Goal: Use online tool/utility: Utilize a website feature to perform a specific function

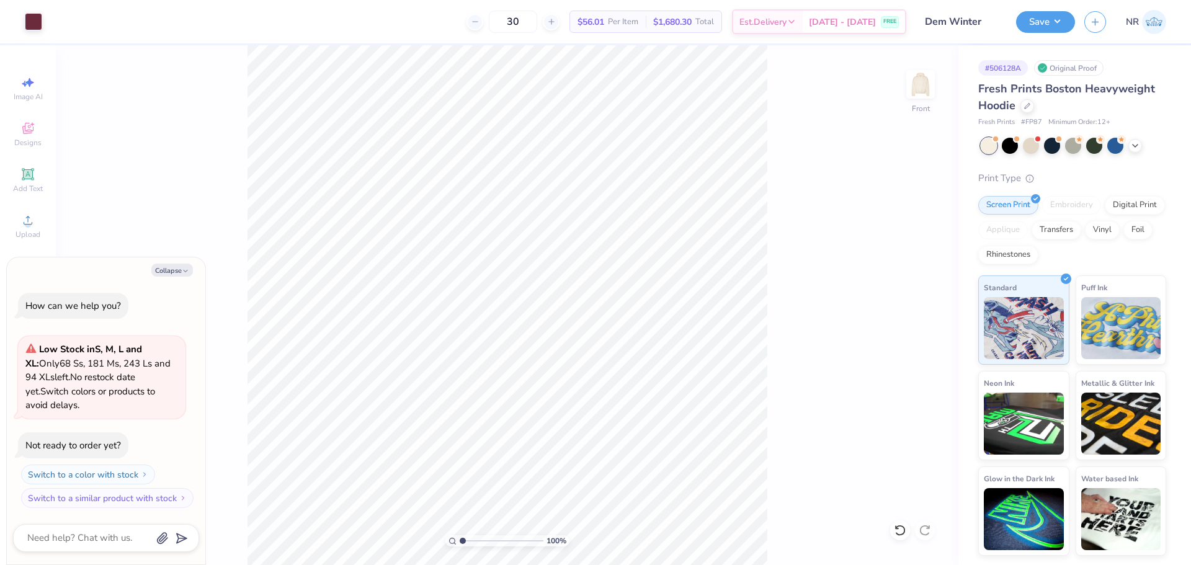
click at [830, 203] on div "100 % Front" at bounding box center [507, 305] width 903 height 520
click at [22, 233] on span "Upload" at bounding box center [28, 235] width 25 height 10
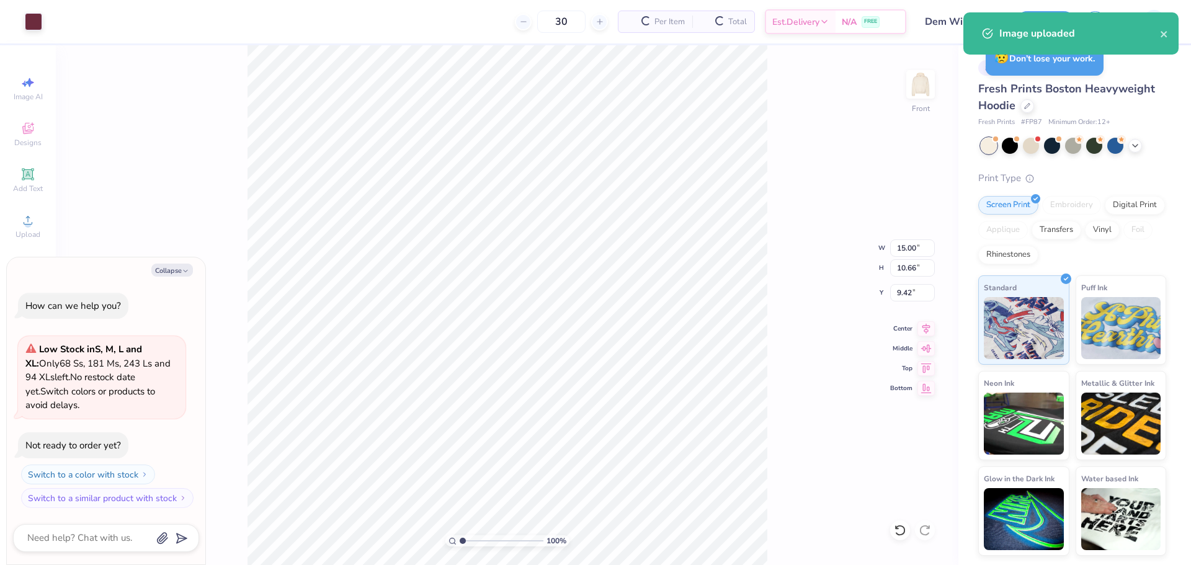
type textarea "x"
click at [898, 249] on input "15.00" at bounding box center [912, 247] width 45 height 17
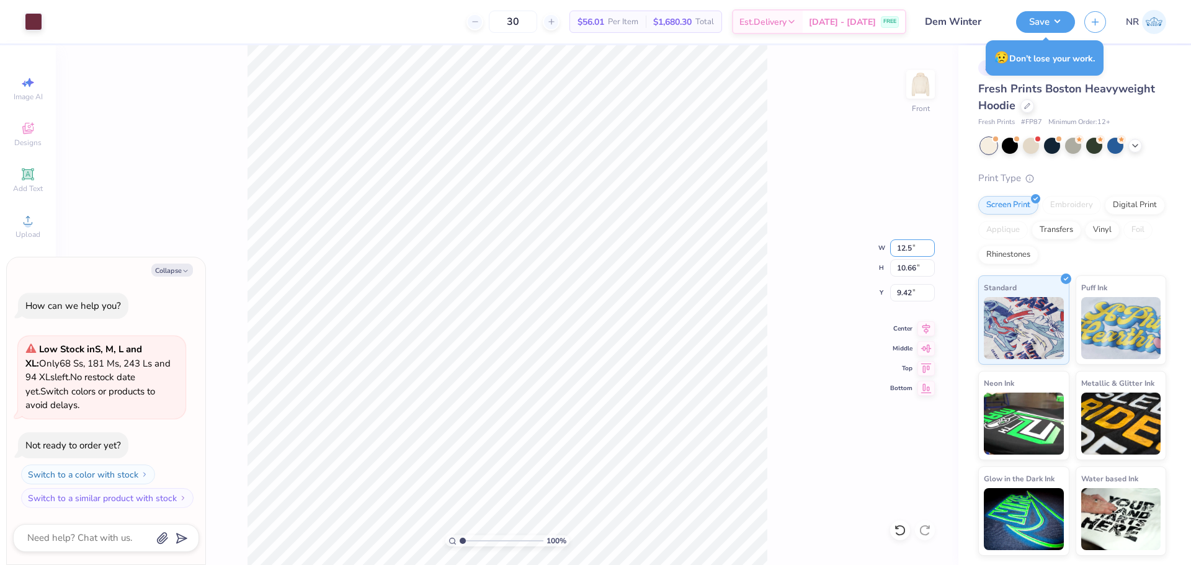
type input "12.5"
type textarea "x"
type input "12.50"
type input "8.89"
click at [904, 295] on input "10.31" at bounding box center [912, 292] width 45 height 17
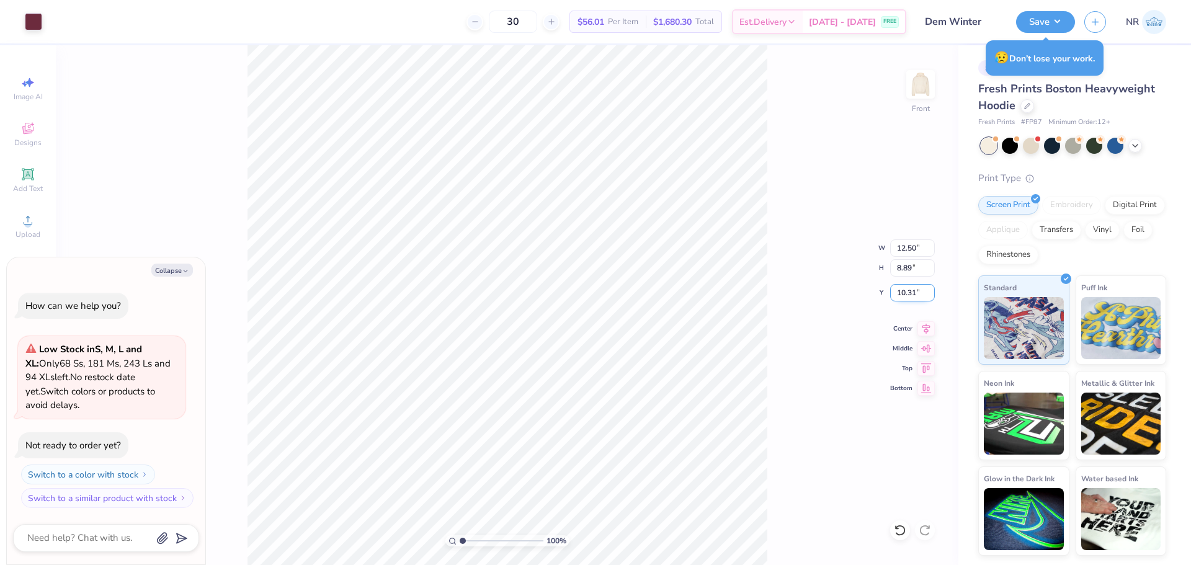
click at [904, 295] on input "10.31" at bounding box center [912, 292] width 45 height 17
type input "3"
type input "6"
type textarea "x"
type input "6.00"
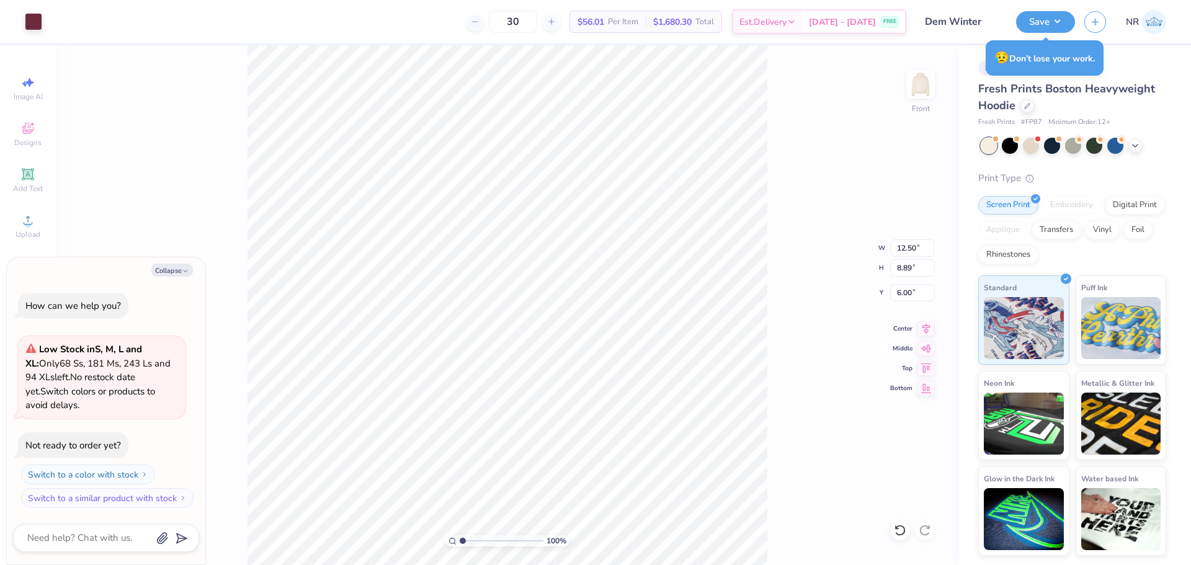
click at [771, 195] on div "100 % Front W 12.50 12.50 " H 8.89 8.89 " Y 6.00 6.00 " Center Middle Top Bottom" at bounding box center [507, 305] width 903 height 520
click at [930, 329] on icon at bounding box center [925, 326] width 17 height 15
click at [790, 267] on div "100 % Front W 12.50 12.50 " H 8.89 8.89 " Y 6.00 6.00 " Center Middle Top Bottom" at bounding box center [507, 305] width 903 height 520
click at [774, 163] on div "100 % Front W 12.50 12.50 " H 8.89 8.89 " Y 6.00 6.00 " Center Middle Top Bottom" at bounding box center [507, 305] width 903 height 520
click at [926, 326] on icon at bounding box center [925, 326] width 17 height 15
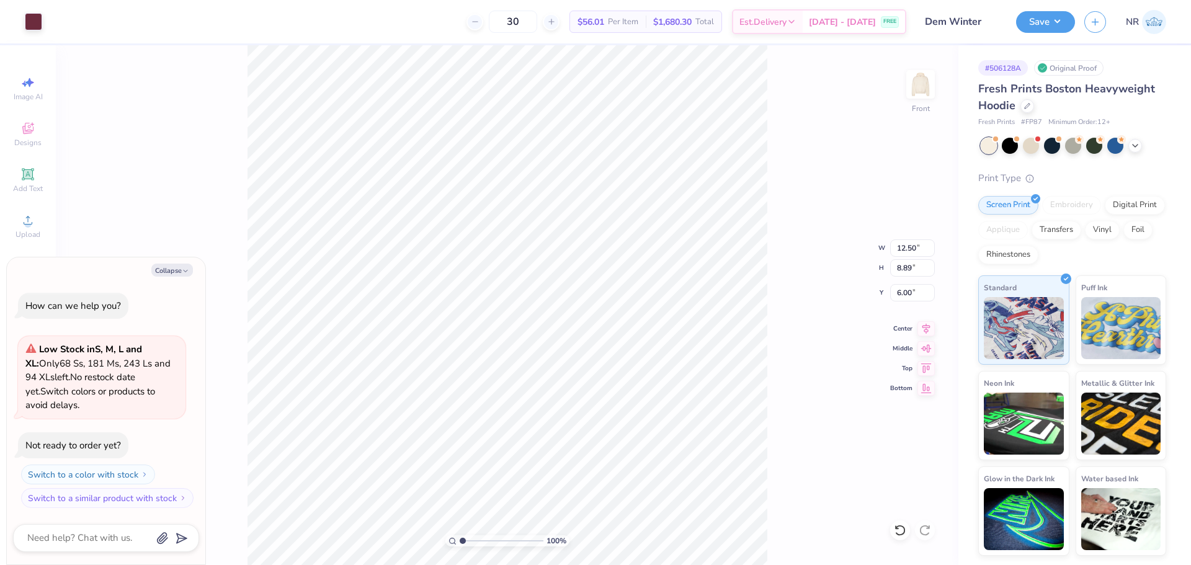
click at [769, 252] on div "100 % Front W 12.50 12.50 " H 8.89 8.89 " Y 6.00 6.00 " Center Middle Top Bottom" at bounding box center [507, 305] width 903 height 520
click at [774, 225] on div "100 % Front" at bounding box center [507, 305] width 903 height 520
type textarea "x"
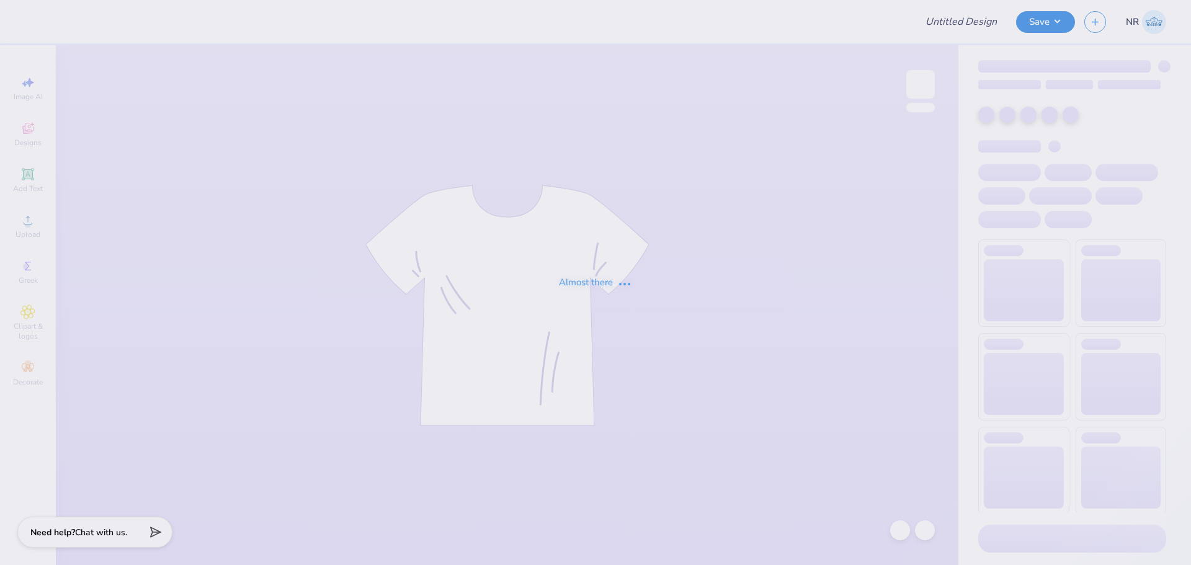
type input "DEM Fall Rush"
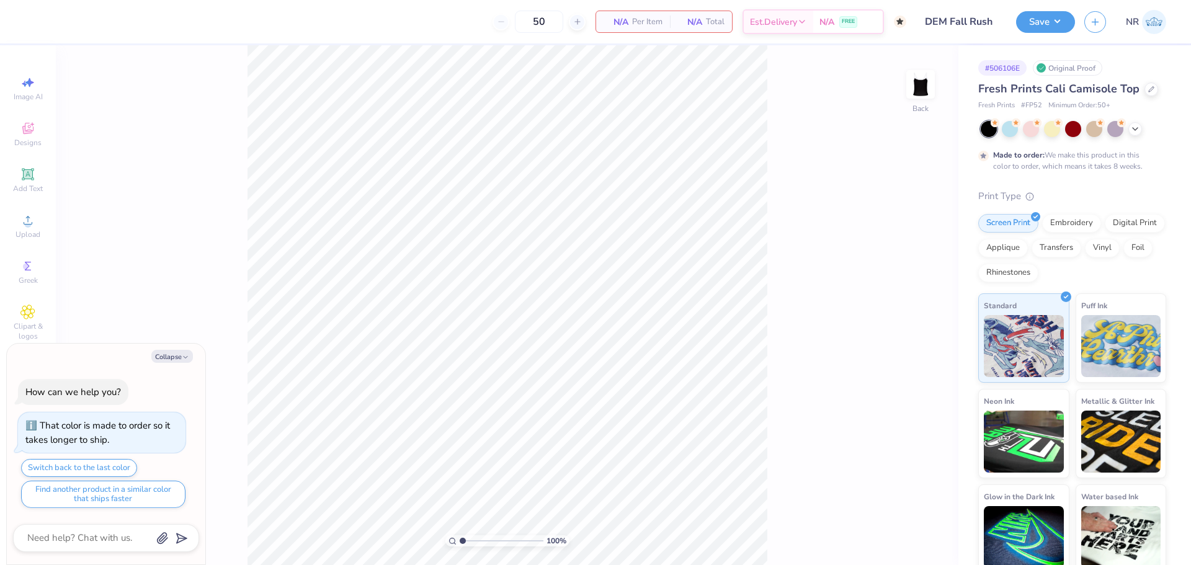
type textarea "x"
